Goal: Navigation & Orientation: Find specific page/section

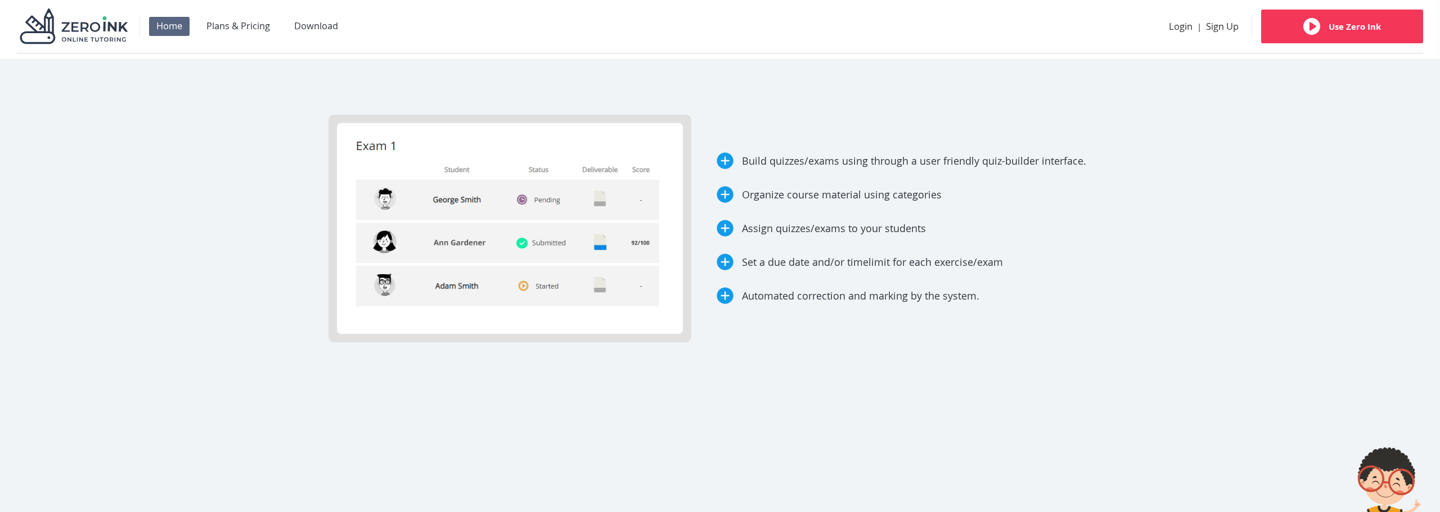
scroll to position [5274, 0]
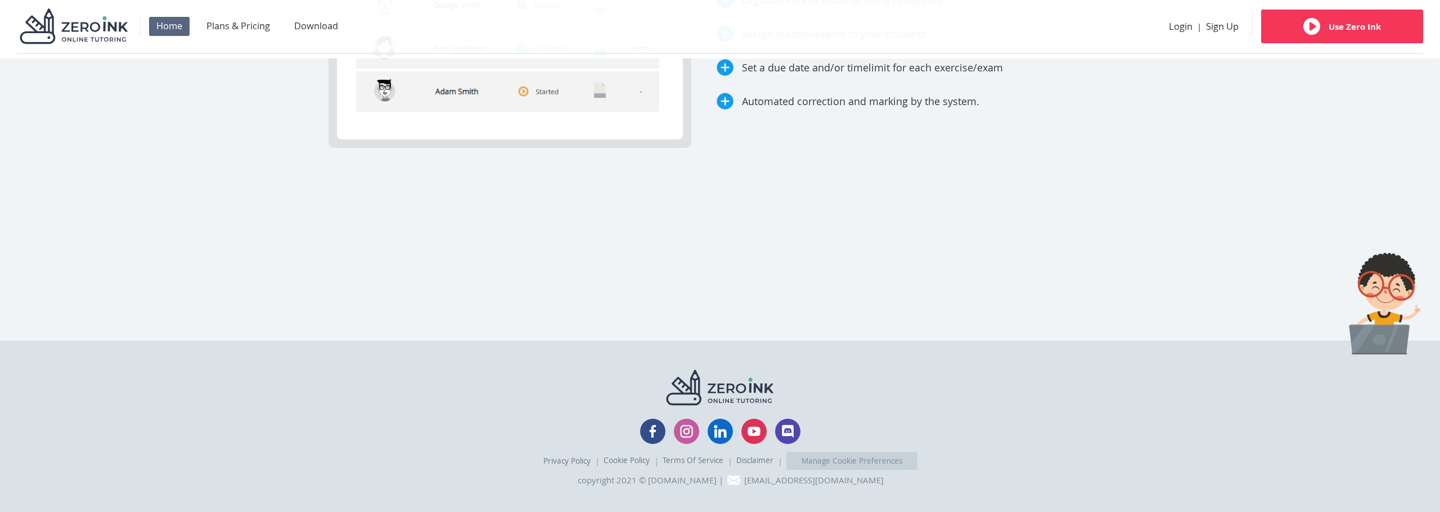
click at [255, 25] on div "Plans & Pricing" at bounding box center [238, 26] width 78 height 19
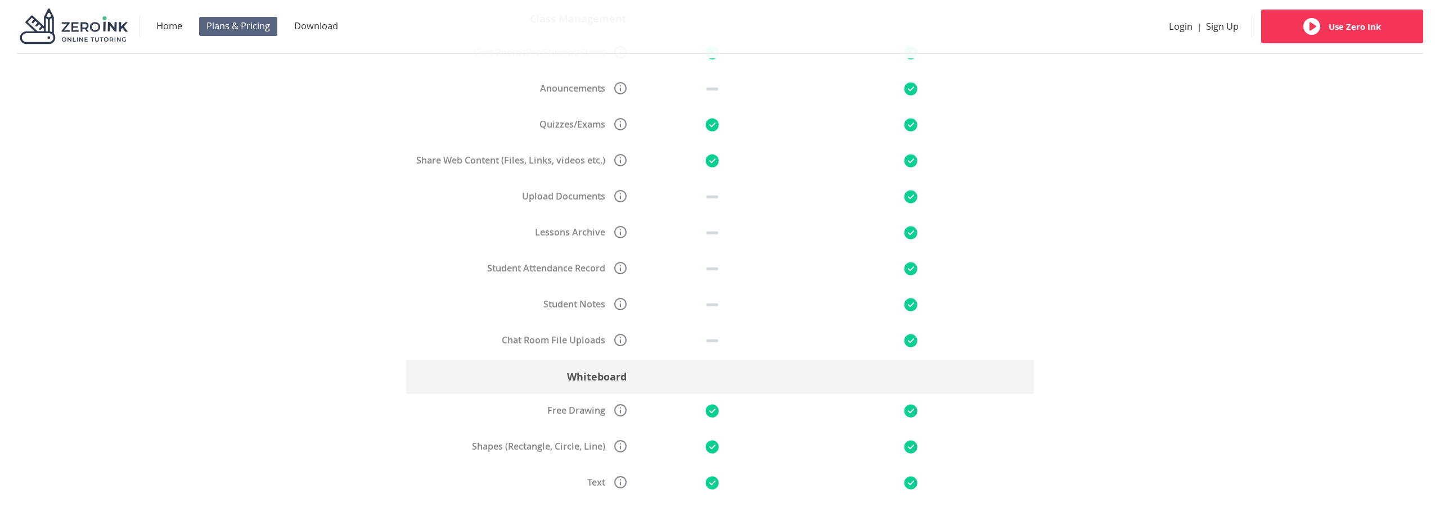
scroll to position [549, 0]
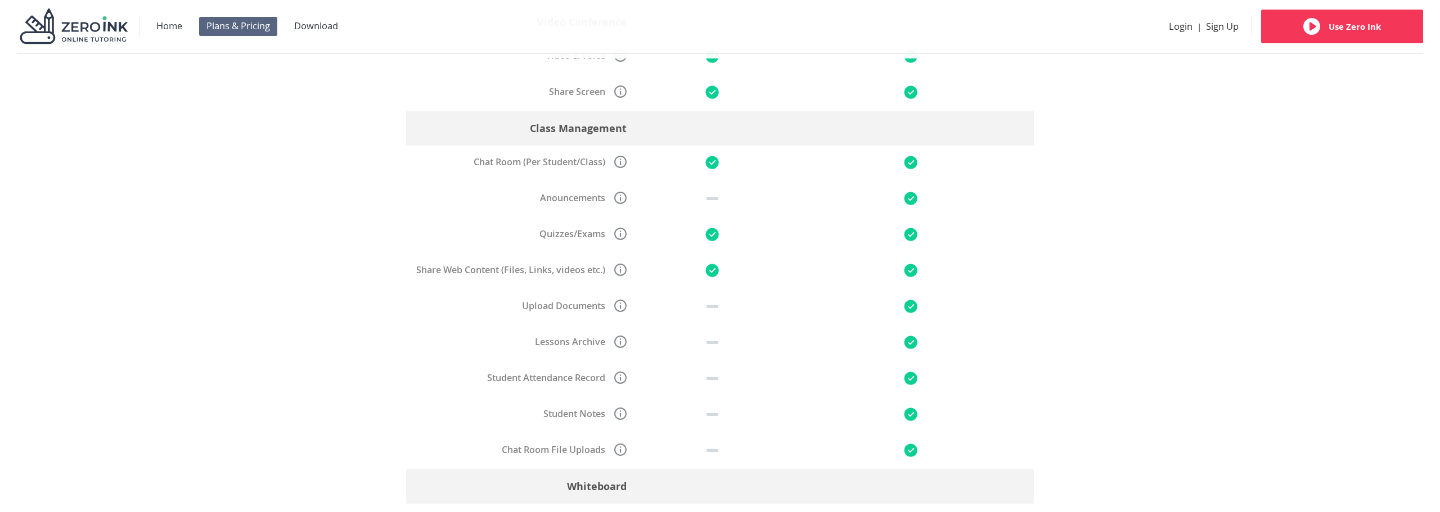
click at [170, 23] on div "Home" at bounding box center [169, 26] width 40 height 19
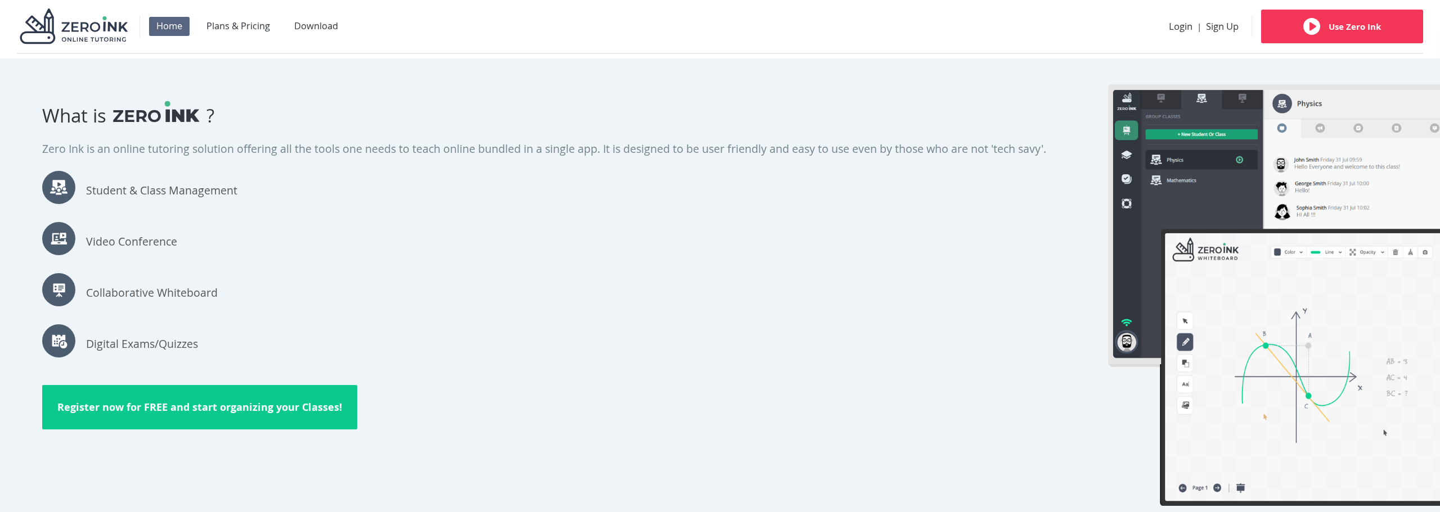
click at [166, 26] on div "Home" at bounding box center [169, 26] width 40 height 19
click at [94, 28] on img at bounding box center [74, 25] width 114 height 42
click at [184, 40] on div "Home Plans & Pricing Download" at bounding box center [252, 26] width 206 height 44
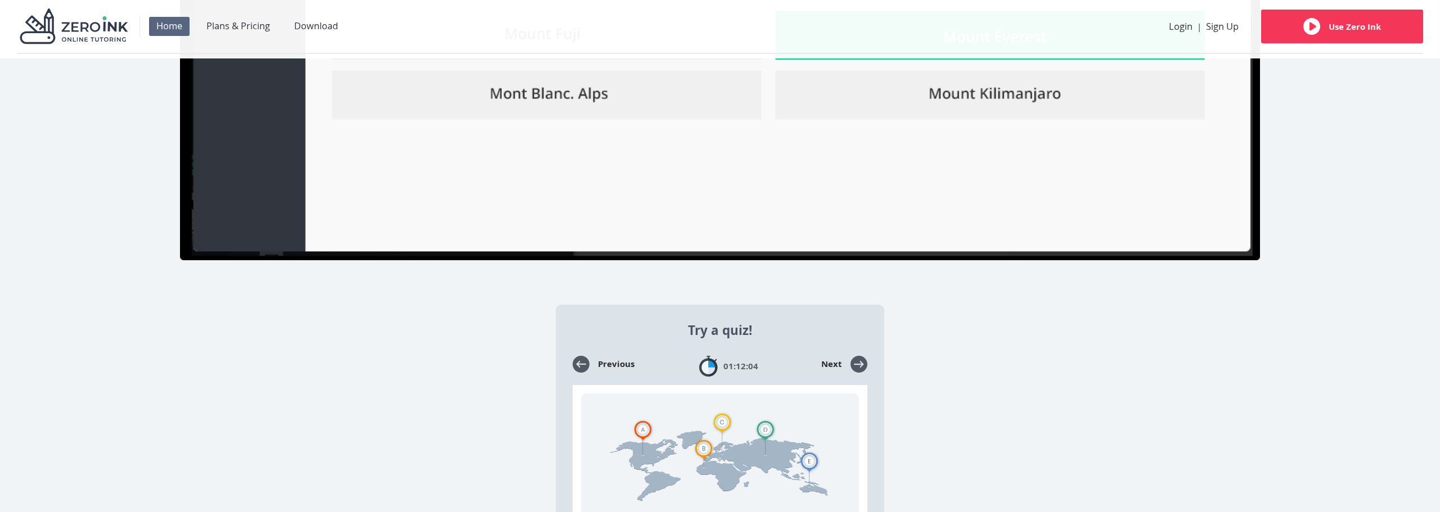
scroll to position [4373, 0]
